Goal: Task Accomplishment & Management: Use online tool/utility

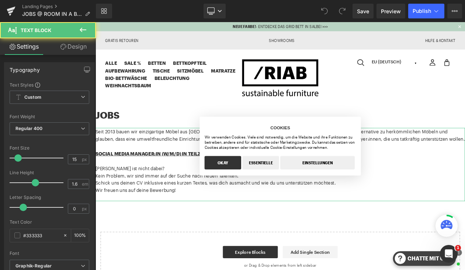
click at [181, 201] on p "[PERSON_NAME] ist nicht dabei?" at bounding box center [318, 198] width 446 height 9
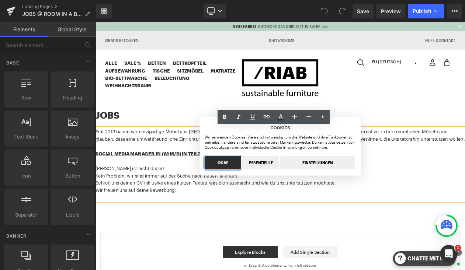
click at [242, 196] on button "OKAY" at bounding box center [249, 192] width 44 height 16
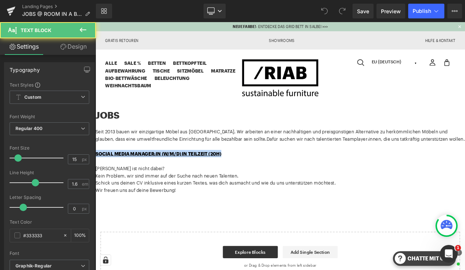
drag, startPoint x: 262, startPoint y: 179, endPoint x: 91, endPoint y: 177, distance: 171.4
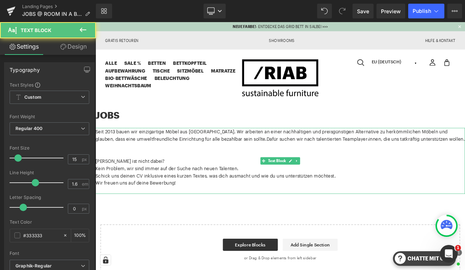
click at [136, 178] on p at bounding box center [318, 181] width 446 height 9
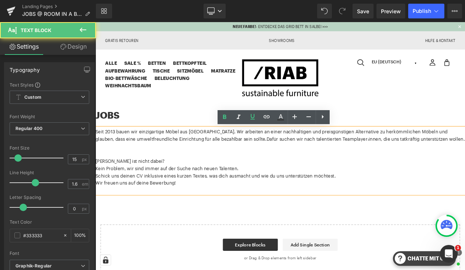
click at [107, 175] on p at bounding box center [318, 172] width 446 height 9
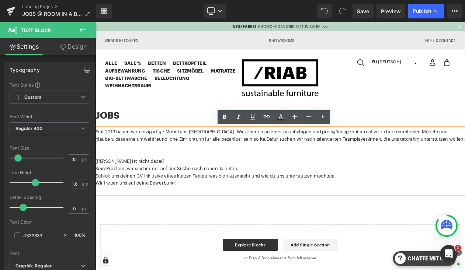
click at [107, 179] on p at bounding box center [318, 181] width 446 height 9
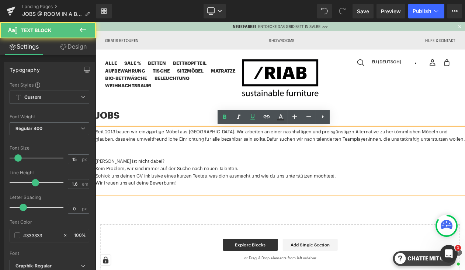
click at [119, 176] on p at bounding box center [318, 172] width 446 height 9
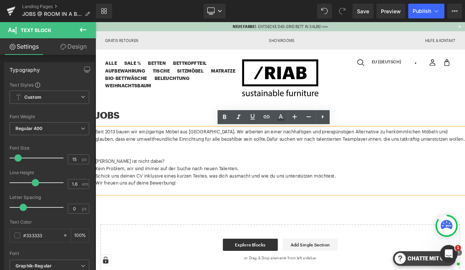
click at [464, 161] on p "Seit 2013 bauen wir einzigartige Möbel aus [GEOGRAPHIC_DATA]. Wir arbeiten an e…" at bounding box center [318, 159] width 446 height 18
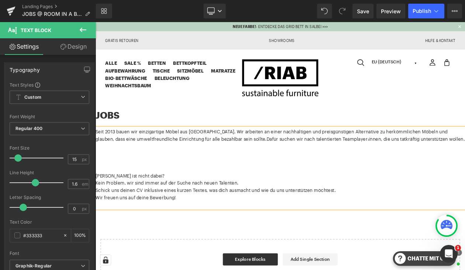
click at [112, 180] on p at bounding box center [318, 181] width 446 height 9
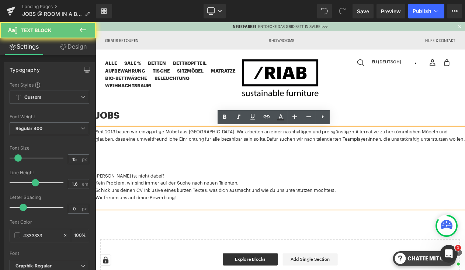
click at [105, 183] on p at bounding box center [318, 181] width 446 height 9
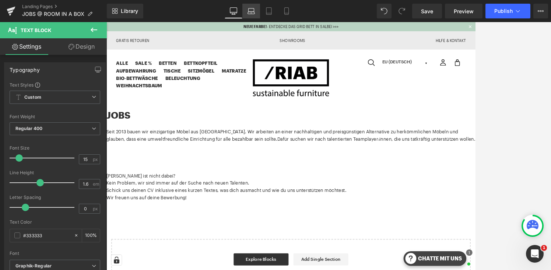
click at [257, 11] on link "Laptop" at bounding box center [251, 11] width 18 height 15
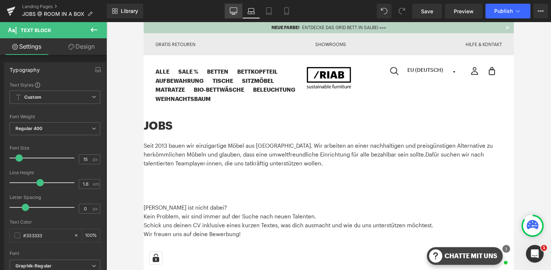
click at [233, 10] on icon at bounding box center [233, 10] width 7 height 7
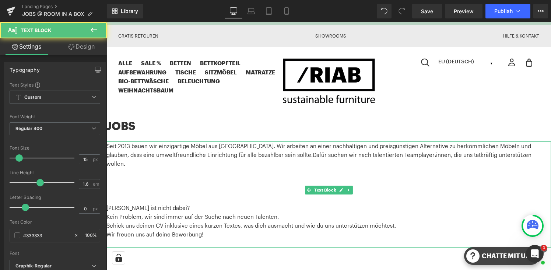
click at [143, 177] on p at bounding box center [329, 181] width 445 height 9
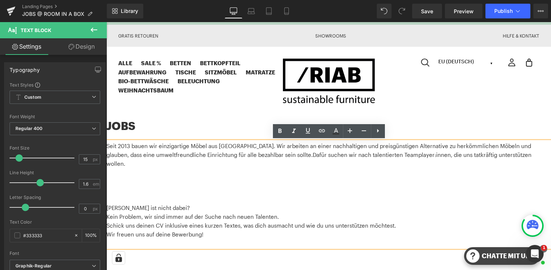
click at [464, 156] on p "Seit 2013 bauen wir einzigartige Möbel aus [GEOGRAPHIC_DATA]. Wir arbeiten an e…" at bounding box center [329, 155] width 445 height 27
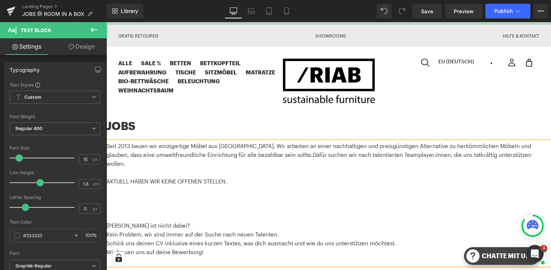
click at [140, 212] on p at bounding box center [329, 216] width 445 height 9
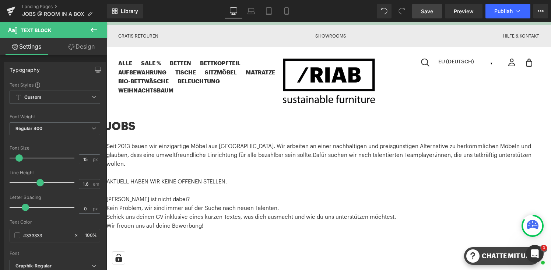
click at [428, 10] on span "Save" at bounding box center [427, 11] width 12 height 8
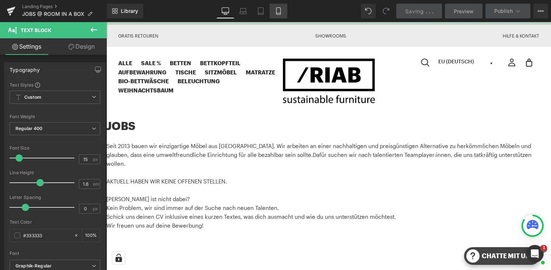
click at [282, 14] on icon at bounding box center [278, 10] width 7 height 7
type input "100"
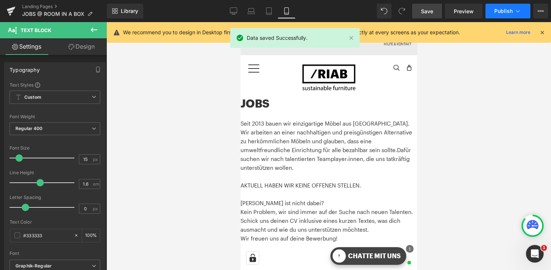
click at [464, 12] on span "Publish" at bounding box center [504, 11] width 18 height 6
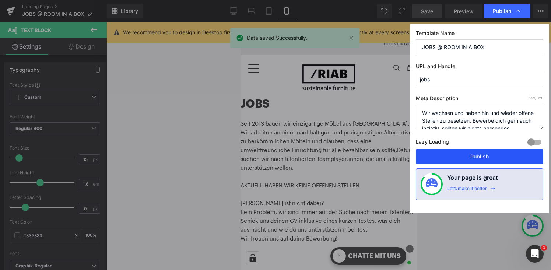
click at [464, 154] on button "Publish" at bounding box center [480, 156] width 128 height 15
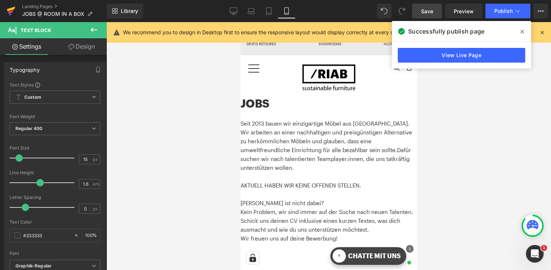
click at [11, 6] on icon at bounding box center [11, 11] width 9 height 18
